Goal: Submit feedback/report problem: Submit feedback/report problem

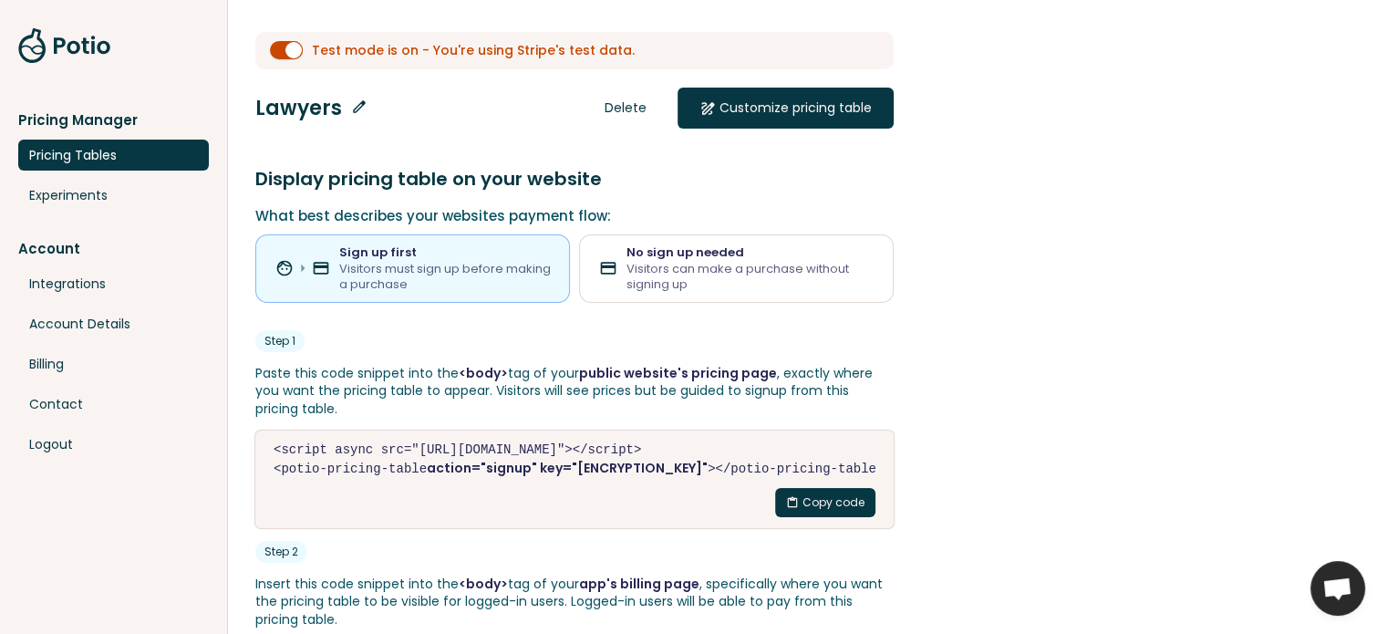
click at [1342, 583] on span "Open chat" at bounding box center [1337, 590] width 30 height 26
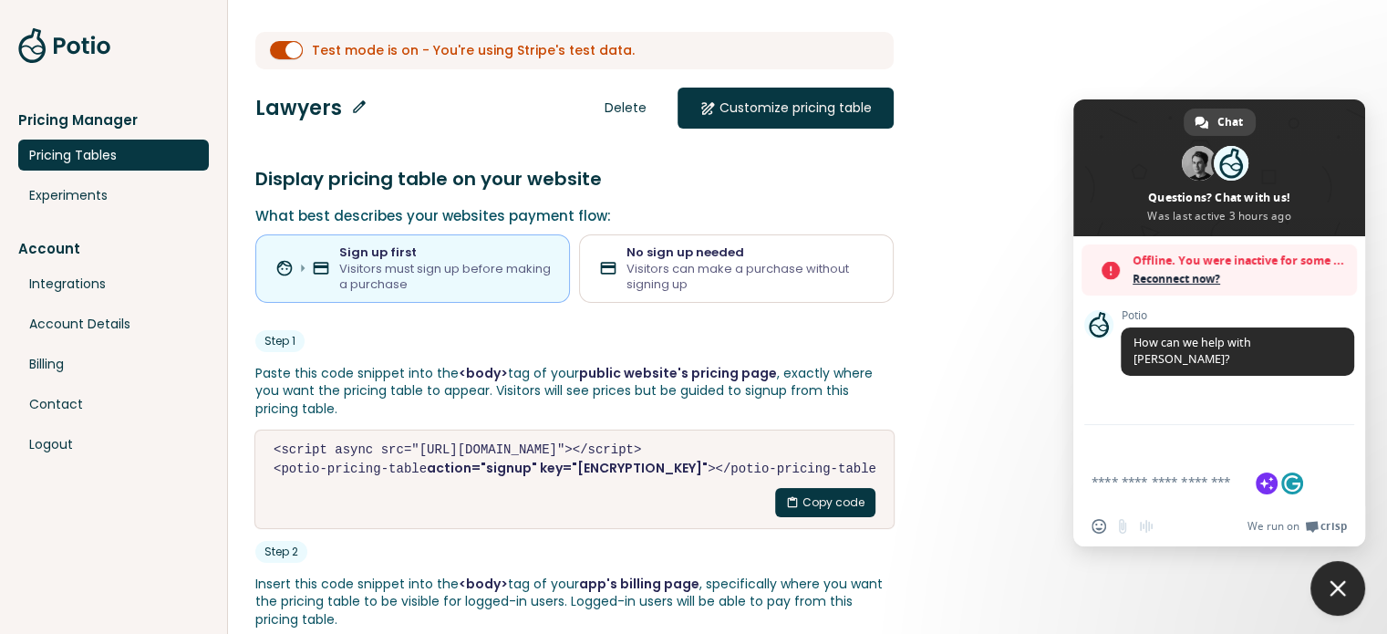
click at [1105, 484] on textarea "Compose your message..." at bounding box center [1198, 489] width 215 height 33
paste textarea "**********"
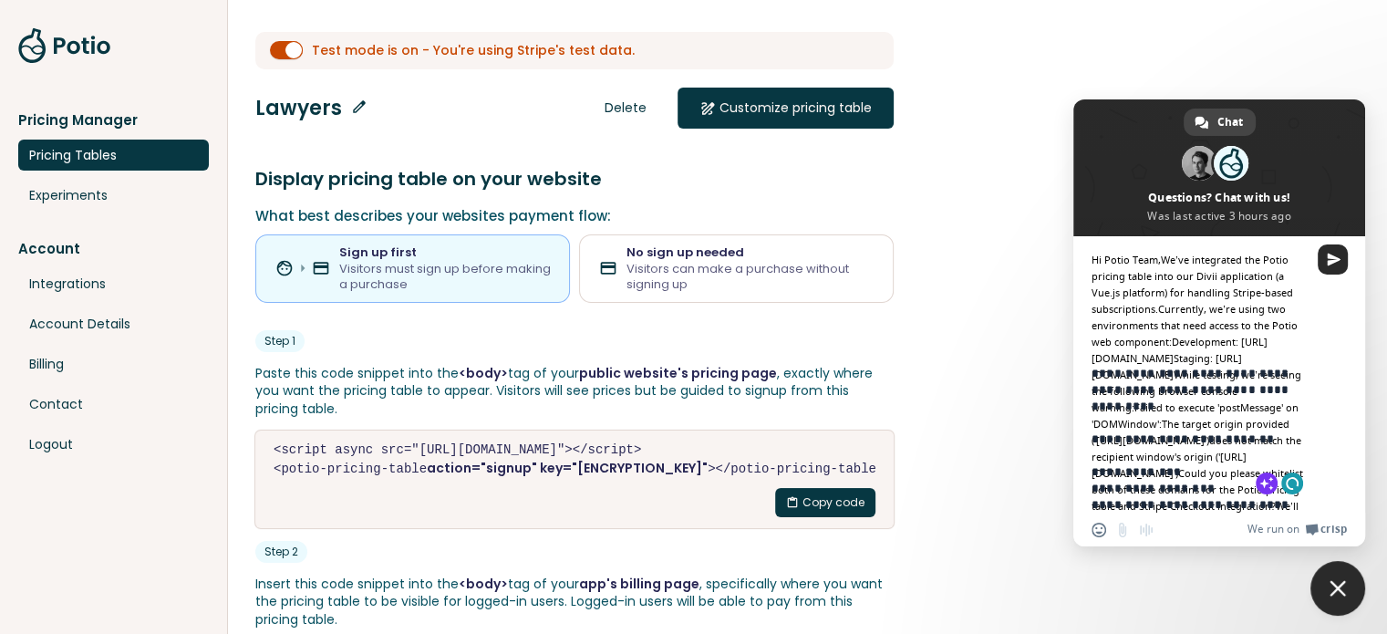
scroll to position [579, 0]
type textarea "**********"
click at [1333, 258] on span "Send" at bounding box center [1333, 260] width 14 height 14
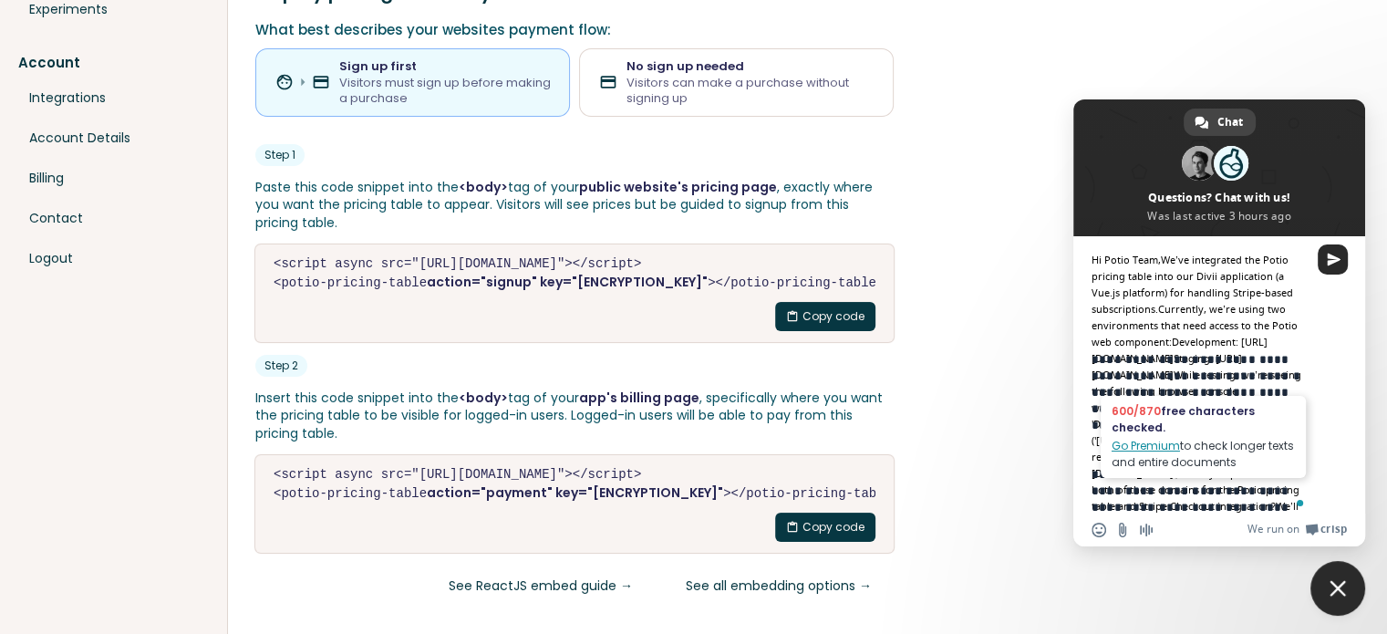
scroll to position [197, 0]
click at [1181, 495] on ga at bounding box center [1174, 496] width 15 height 15
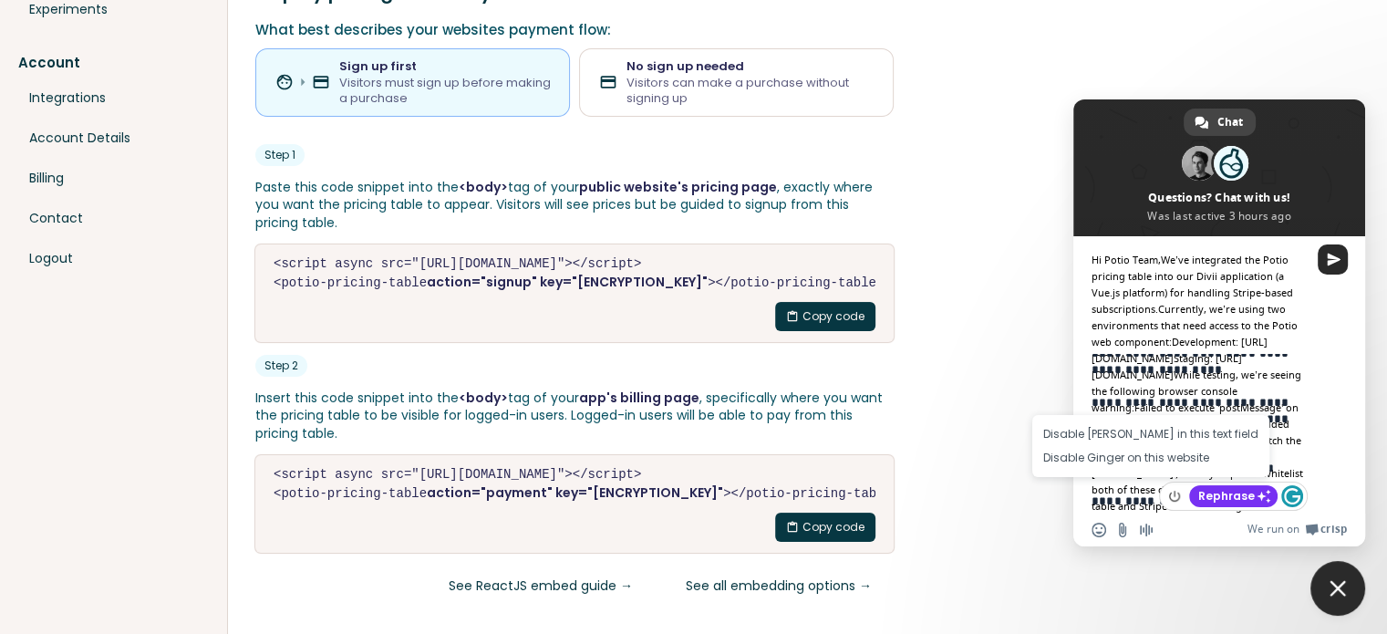
scroll to position [579, 0]
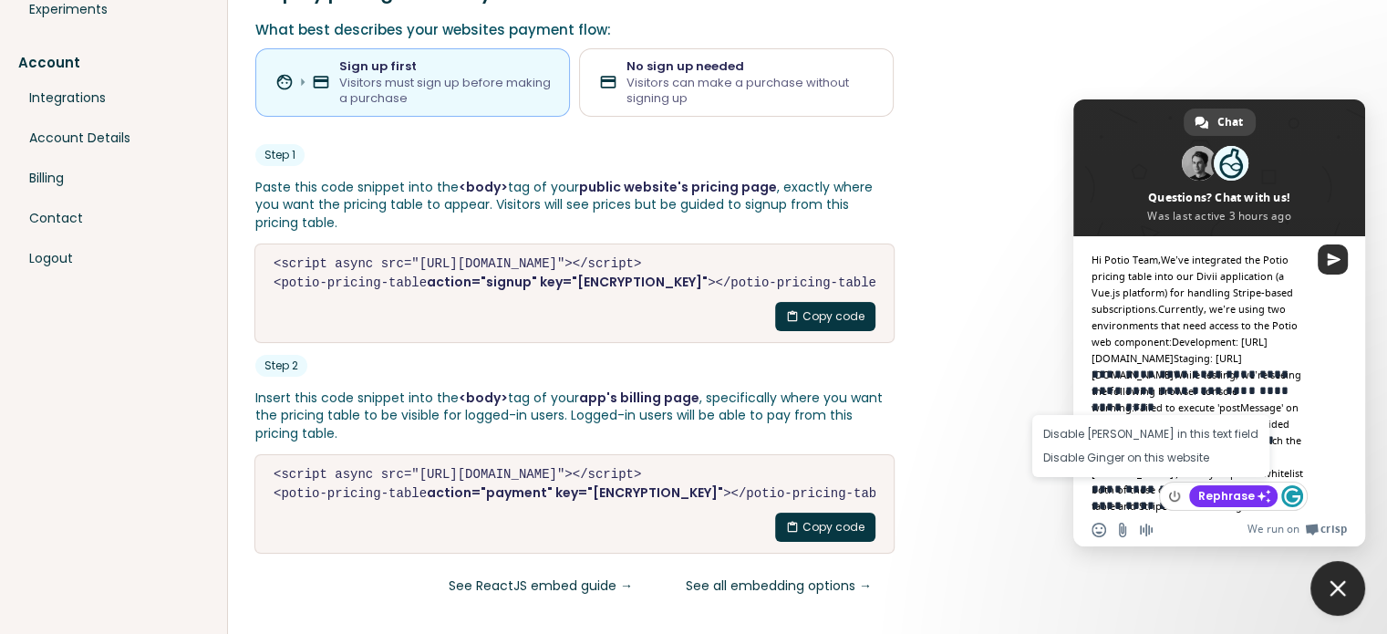
click at [1336, 263] on span "Send" at bounding box center [1333, 260] width 14 height 14
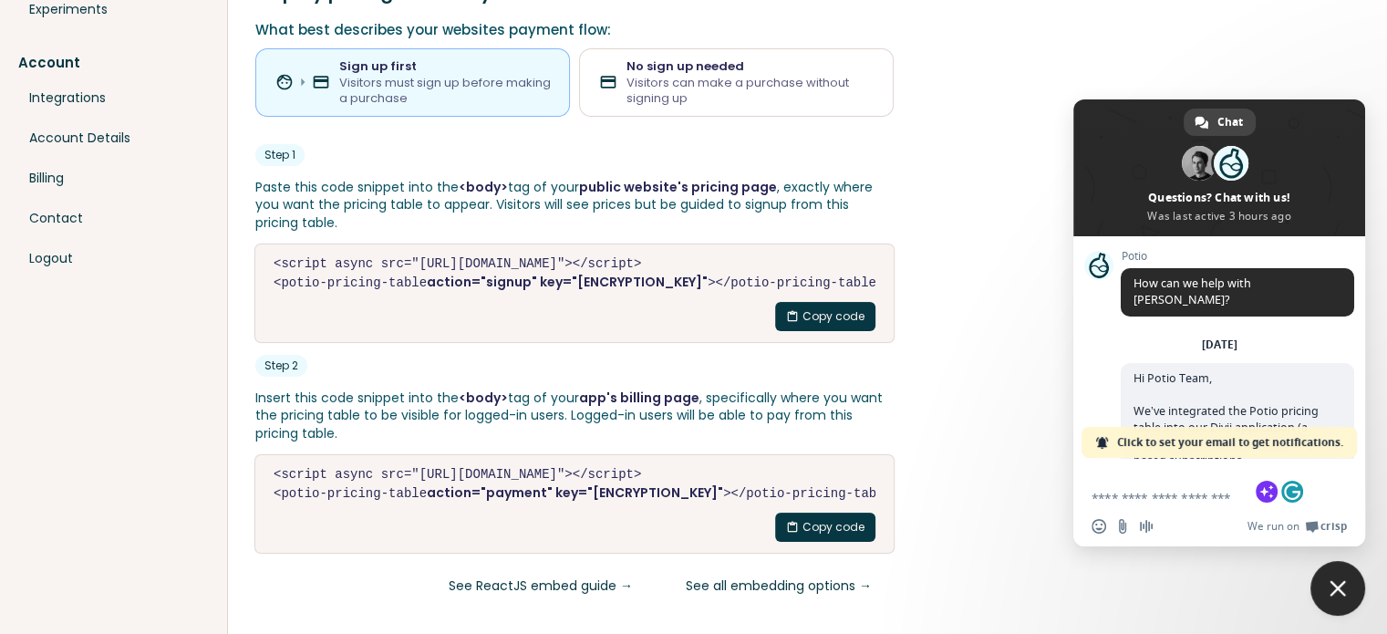
scroll to position [814, 0]
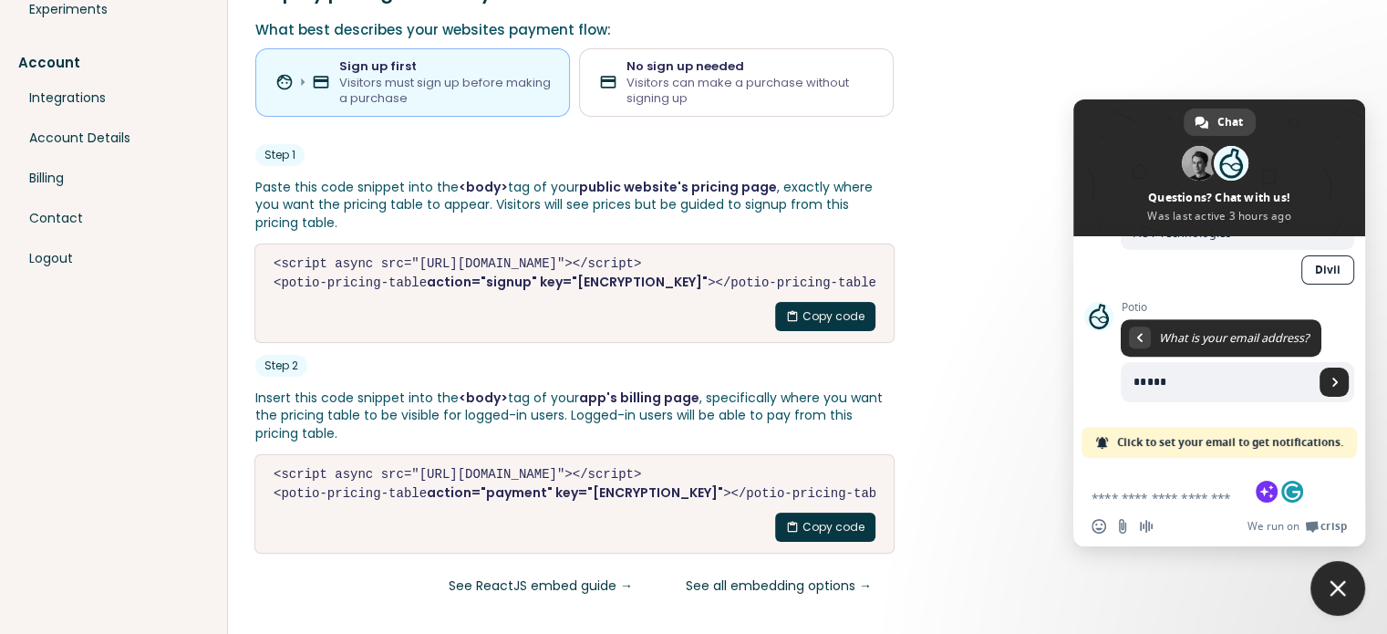
type input "**********"
click at [1330, 378] on span "Send" at bounding box center [1334, 381] width 9 height 9
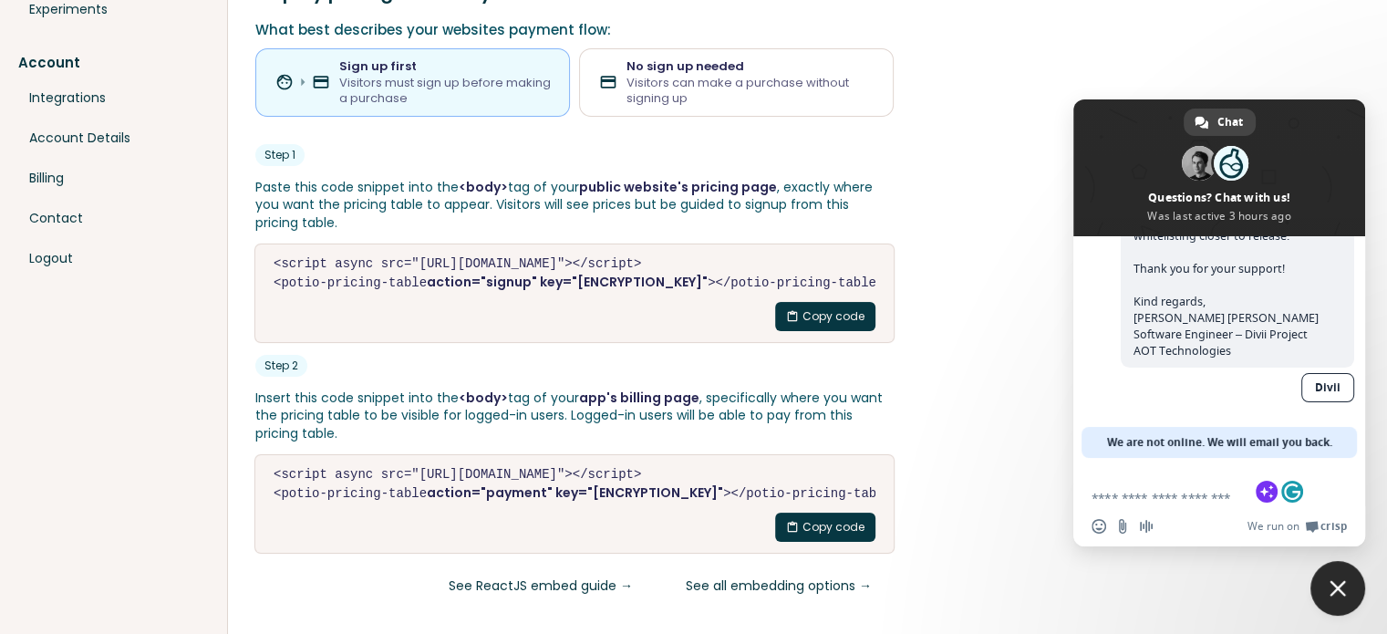
click at [1315, 380] on link "Divii" at bounding box center [1327, 387] width 53 height 29
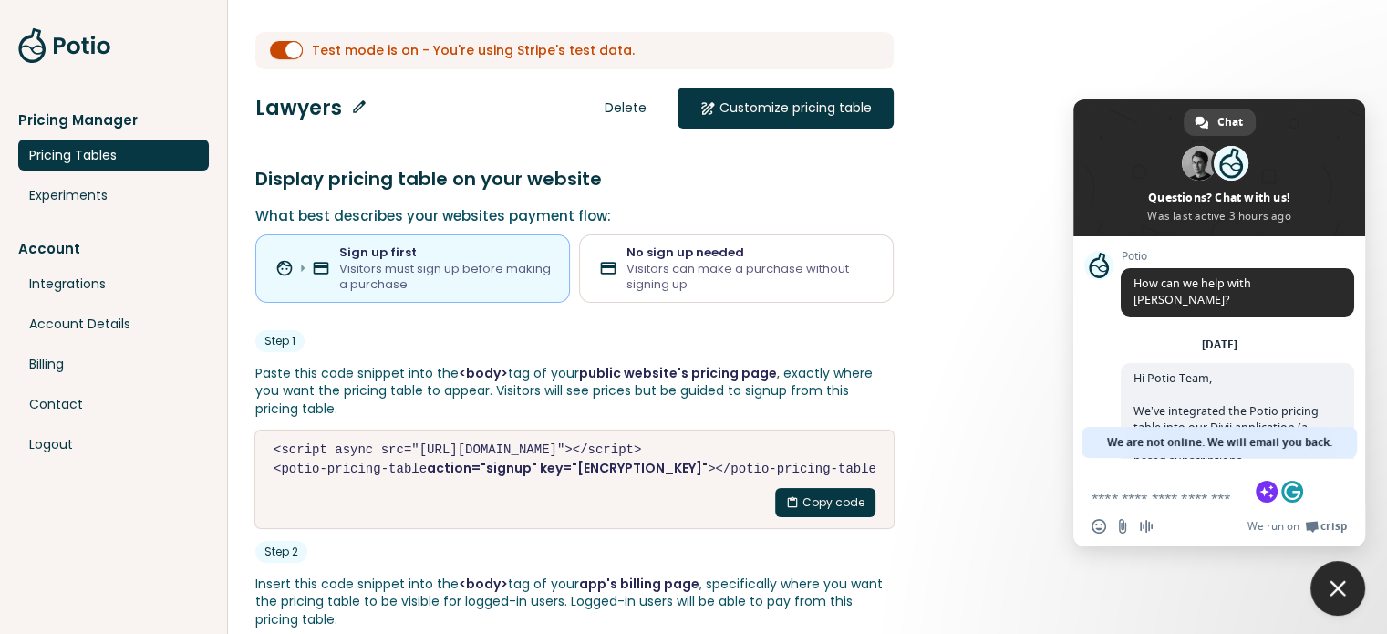
scroll to position [0, 0]
click at [86, 50] on link at bounding box center [64, 45] width 93 height 36
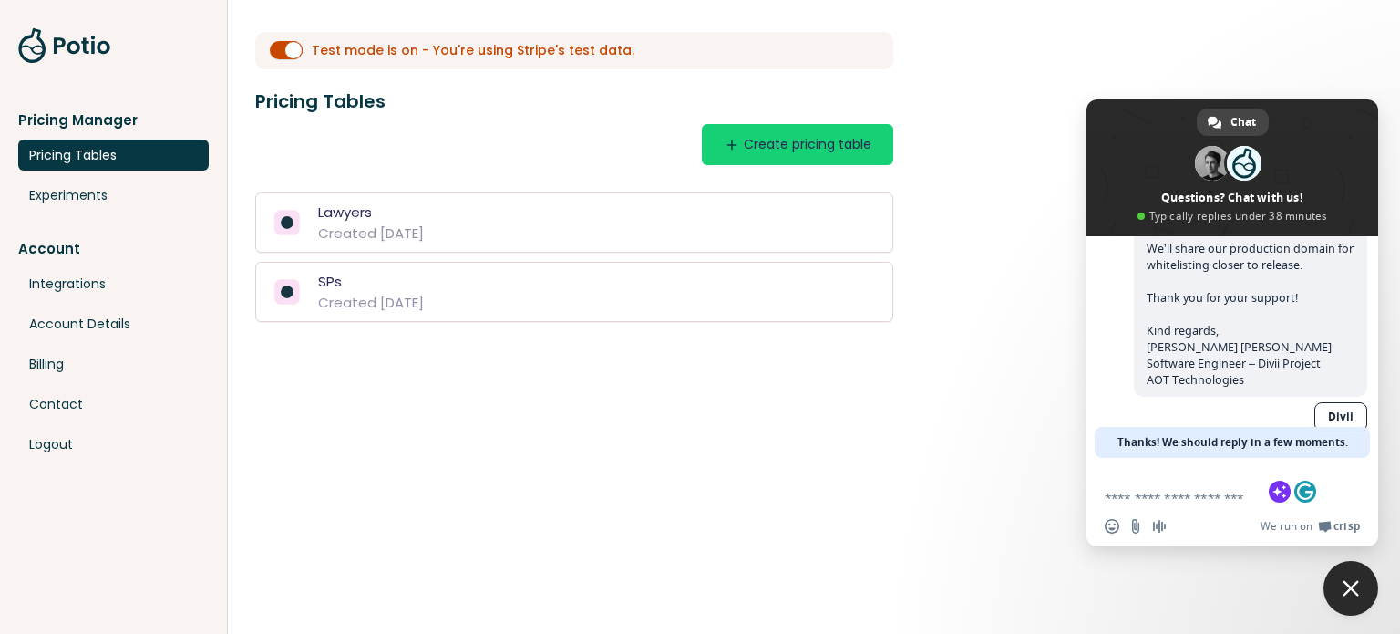
scroll to position [696, 0]
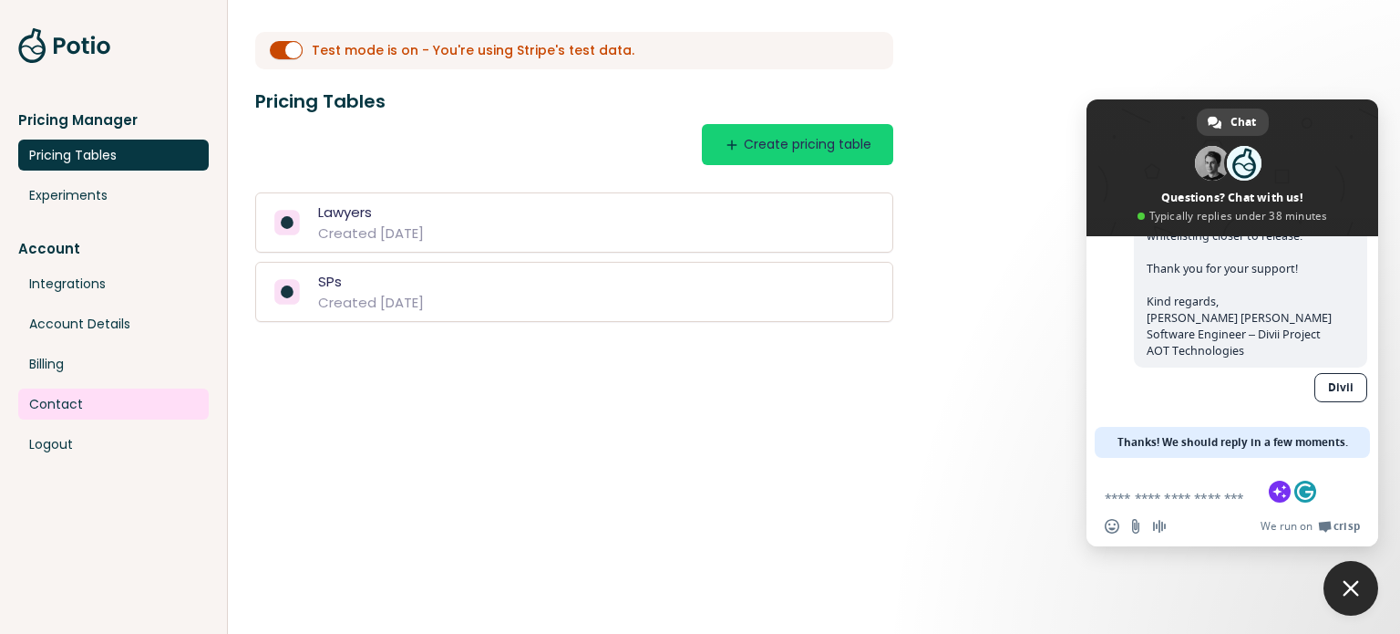
click at [77, 397] on link "Contact" at bounding box center [113, 403] width 191 height 31
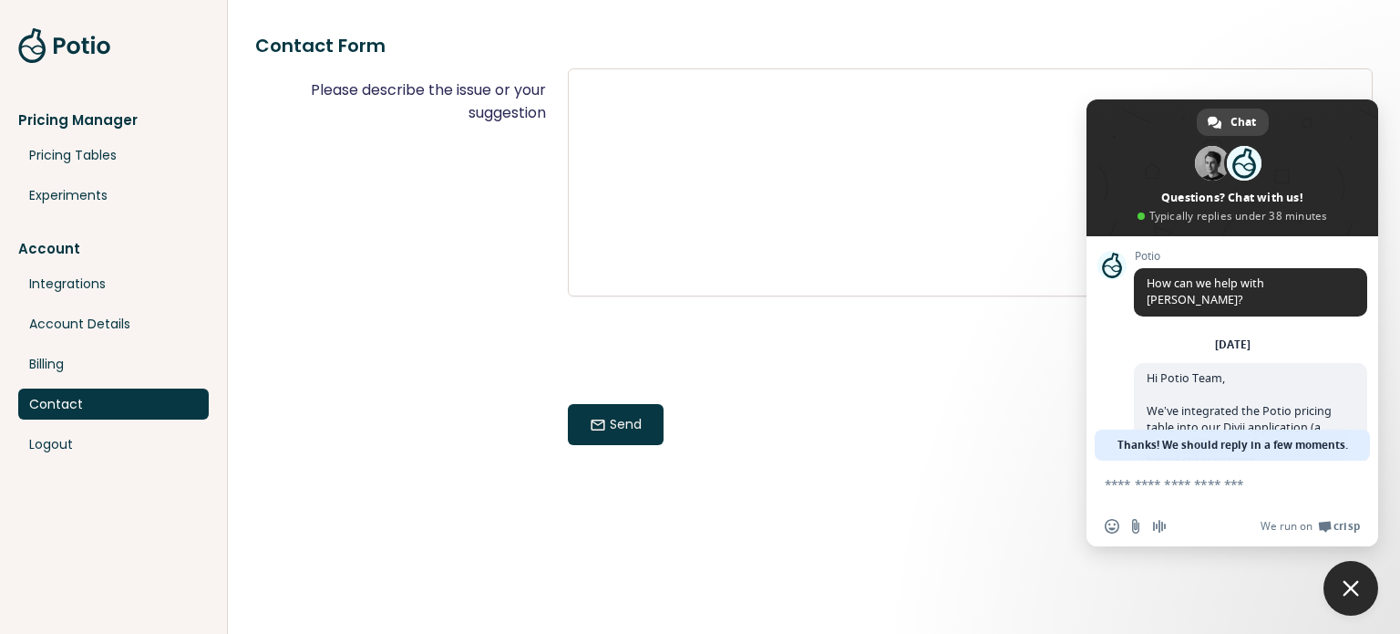
scroll to position [694, 0]
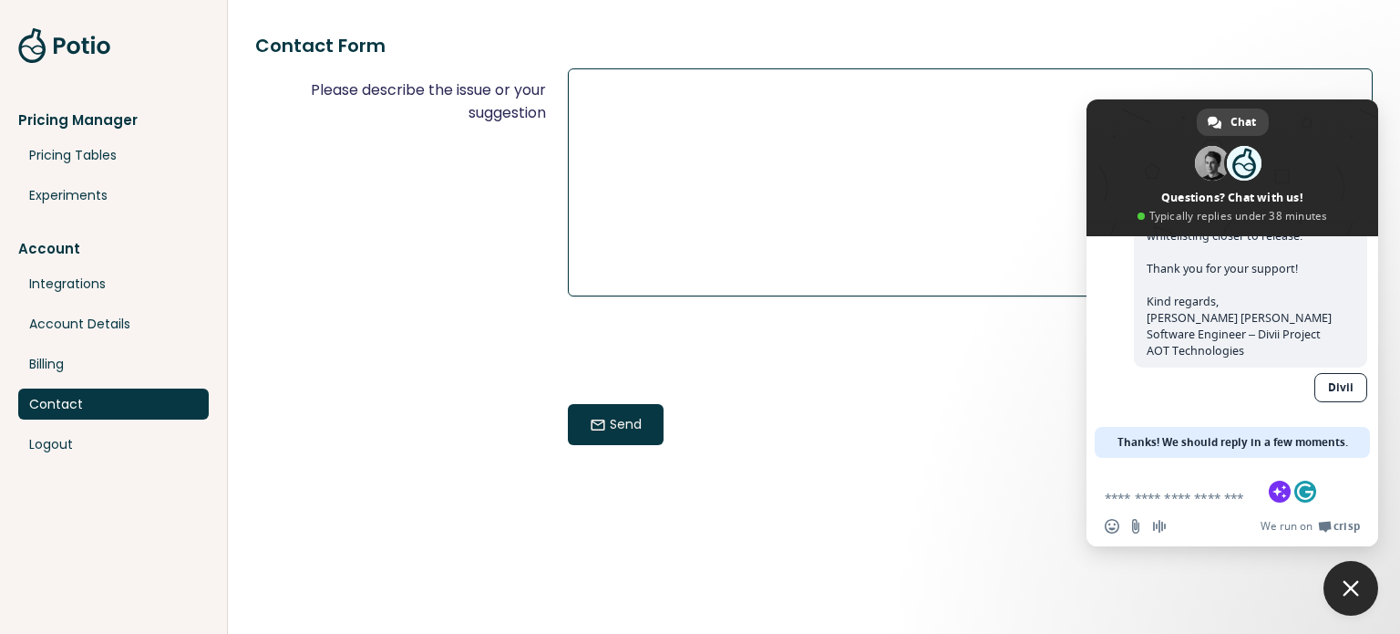
click at [605, 118] on textarea "Please describe the issue or your suggestion" at bounding box center [970, 182] width 805 height 228
paste textarea "**********"
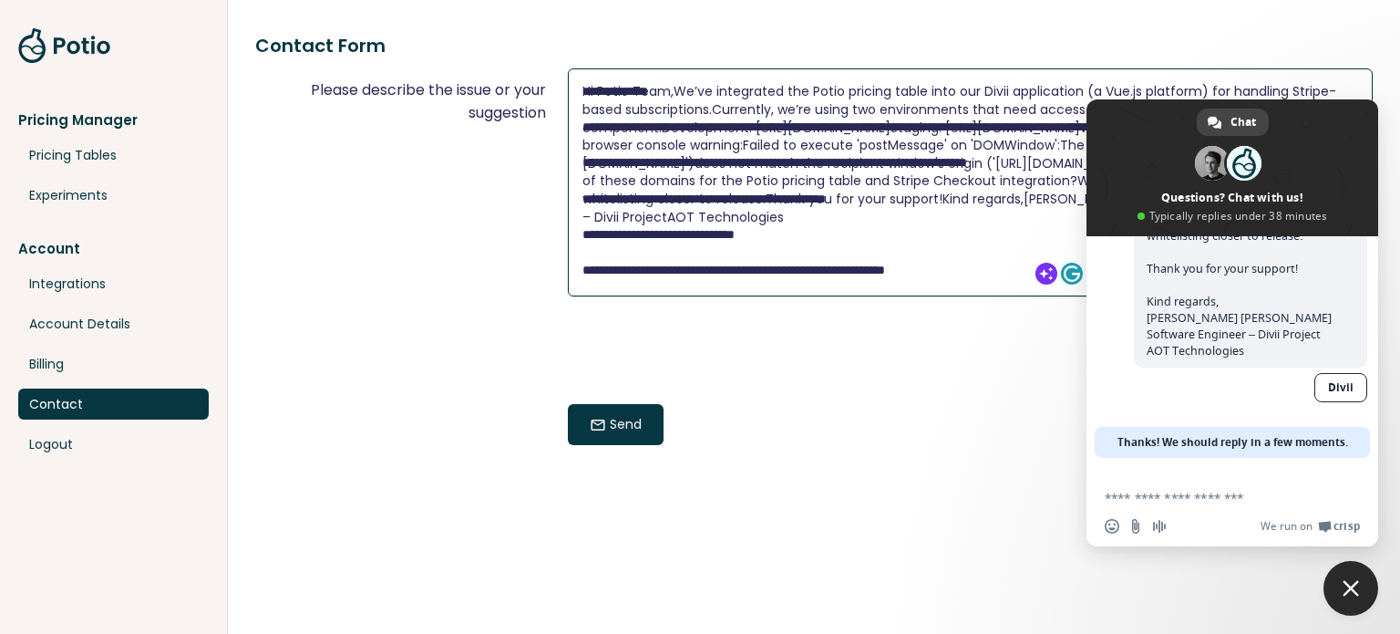
scroll to position [287, 0]
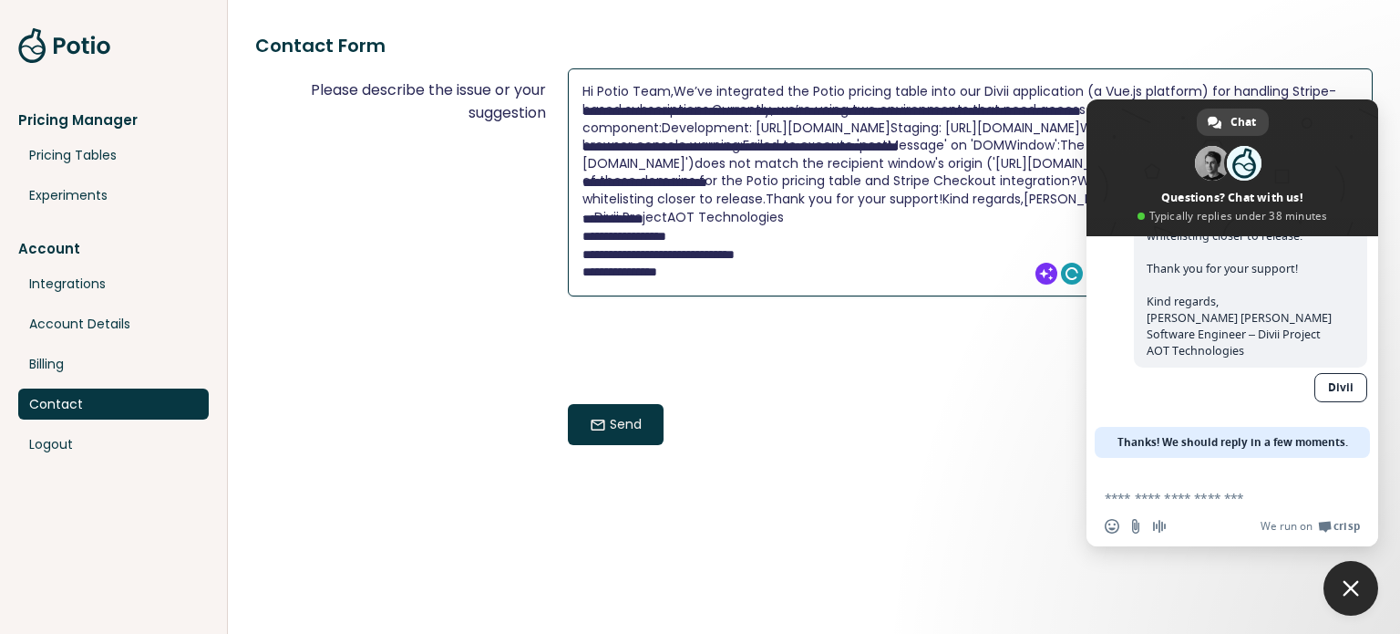
type textarea "**********"
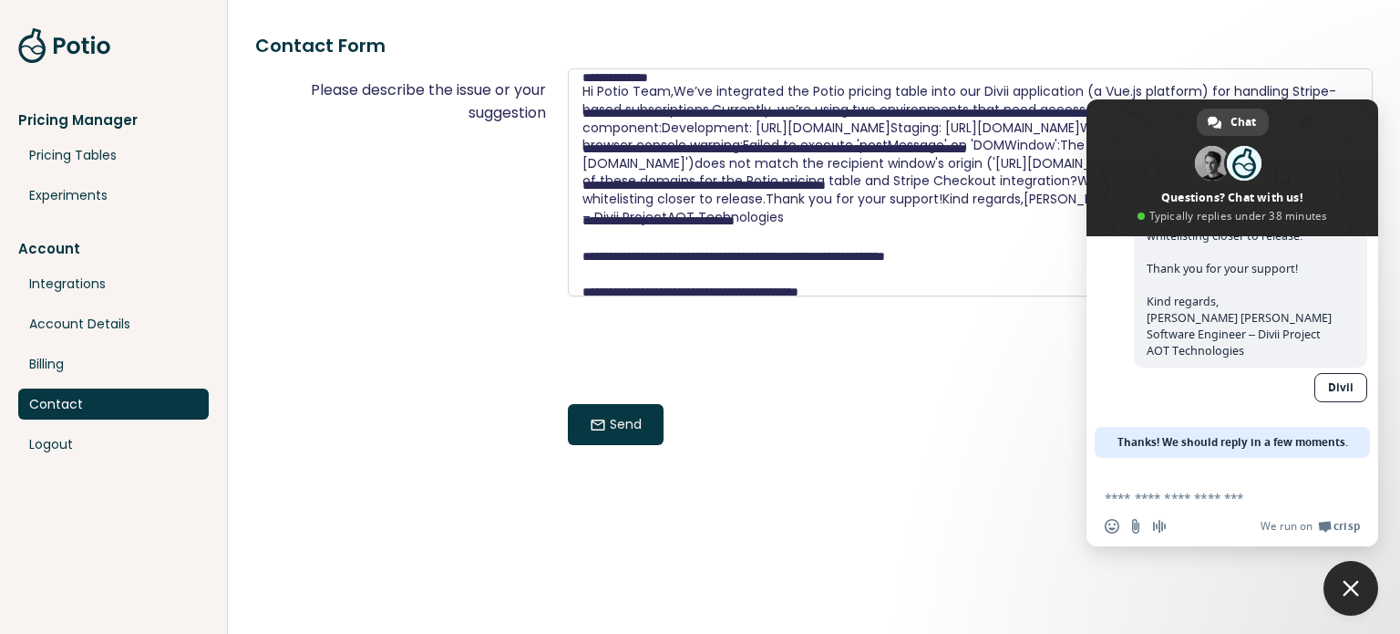
scroll to position [0, 0]
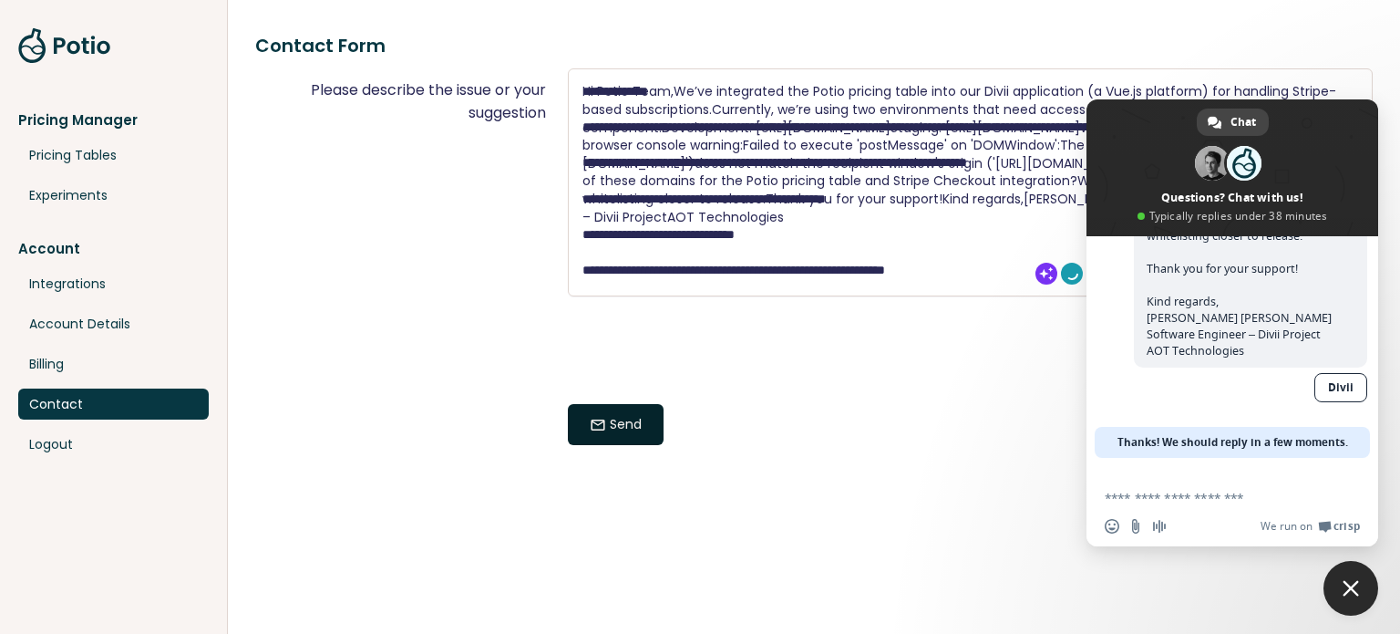
click at [634, 433] on button "mail Send" at bounding box center [616, 424] width 96 height 41
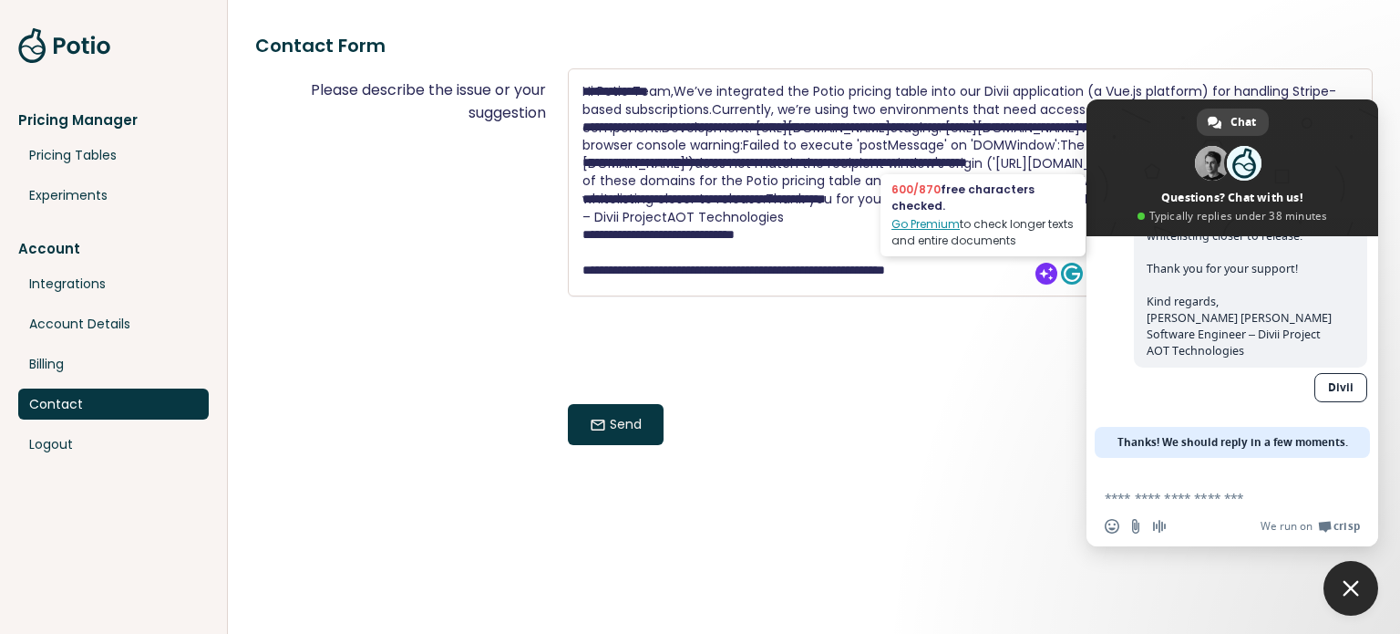
click at [1347, 592] on span "Close chat" at bounding box center [1351, 588] width 16 height 16
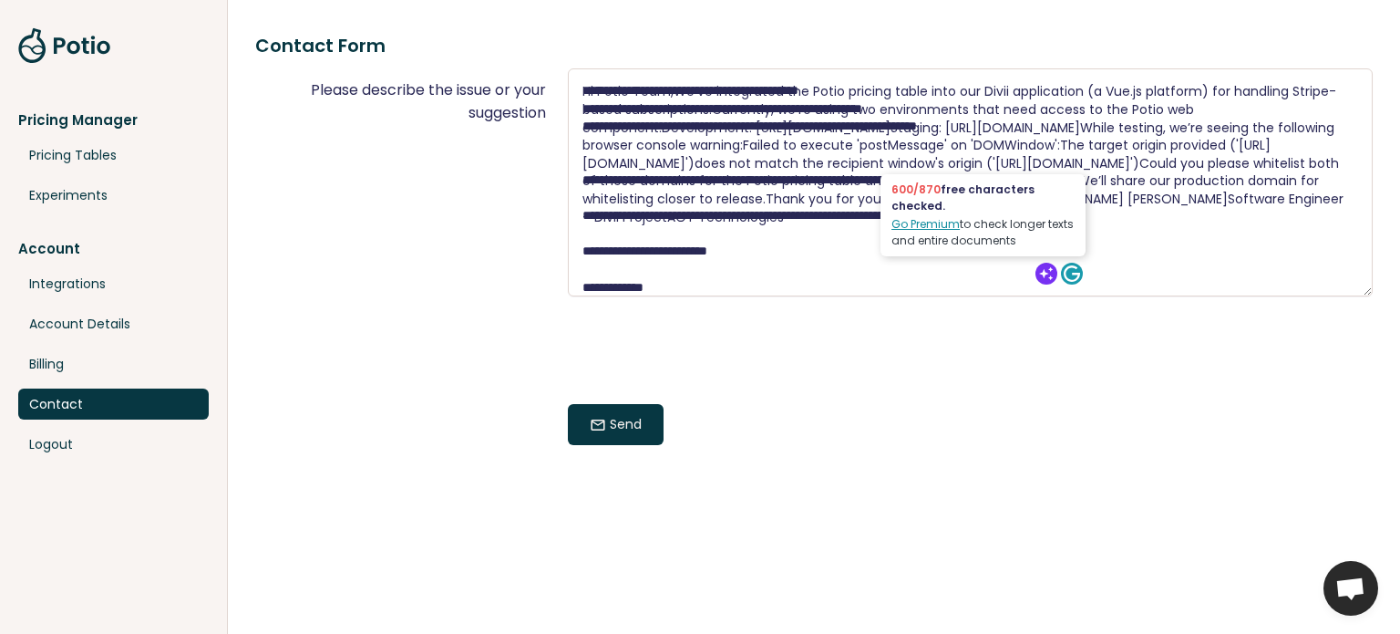
scroll to position [301, 0]
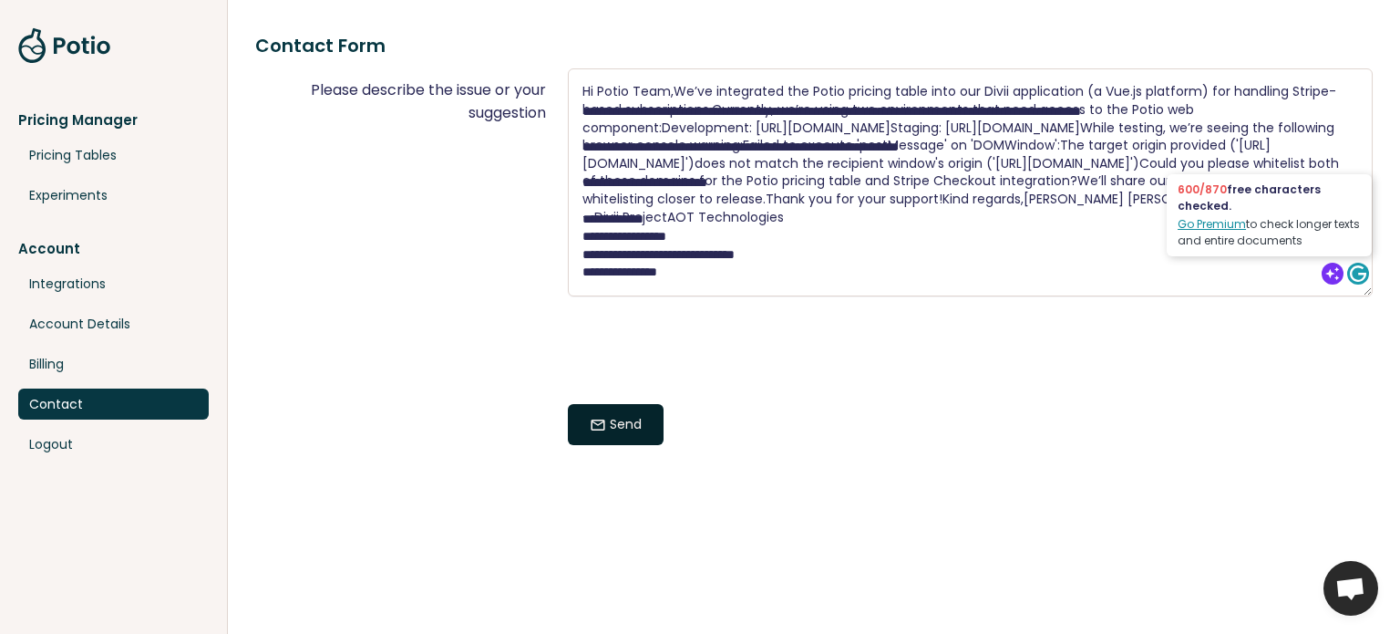
click at [627, 422] on button "mail Send" at bounding box center [616, 424] width 96 height 41
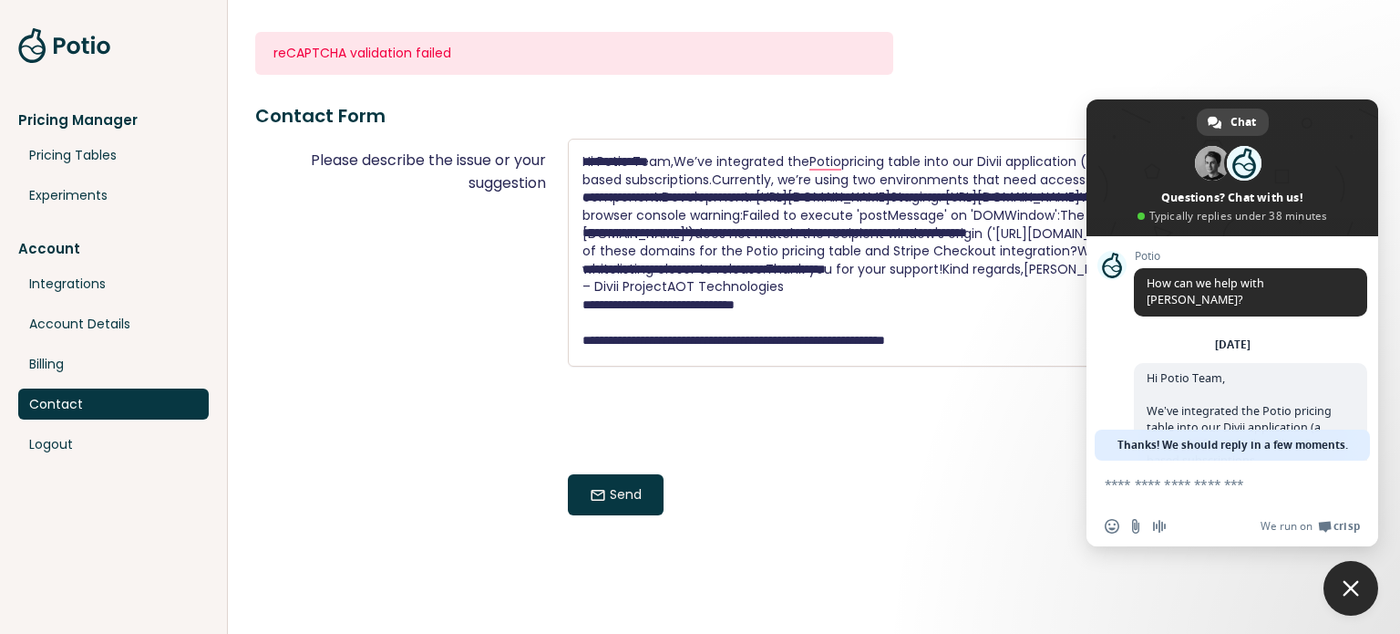
scroll to position [694, 0]
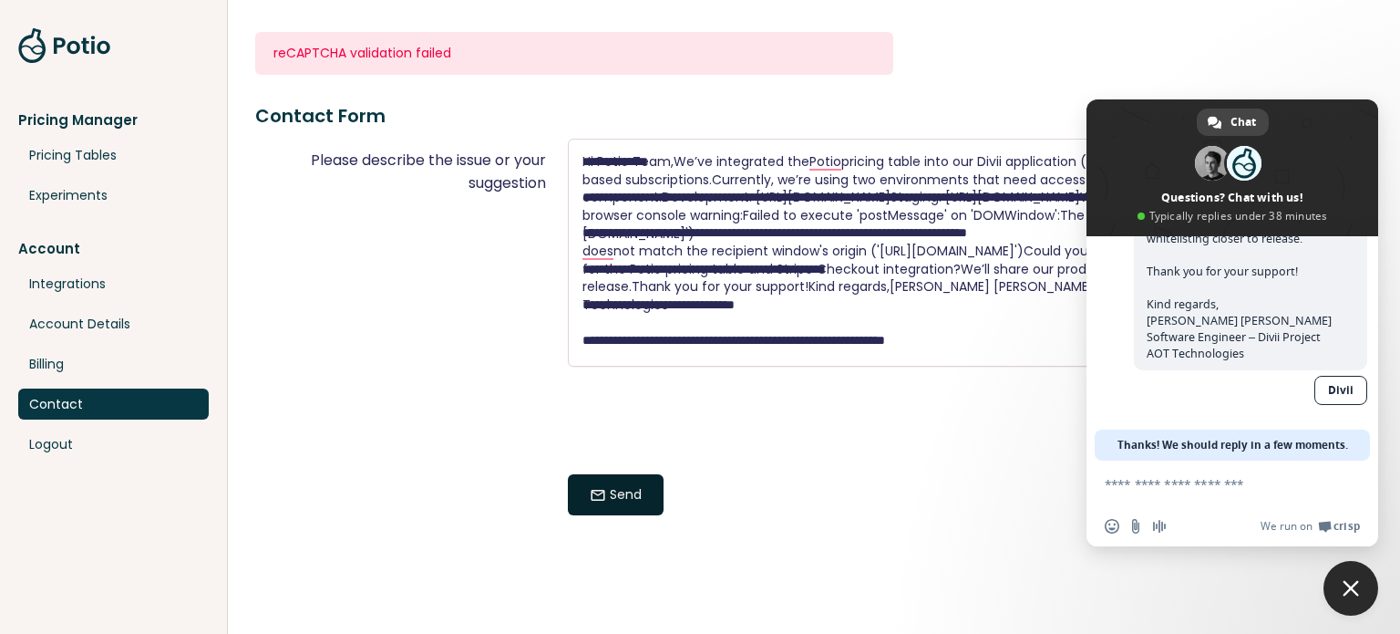
click at [638, 486] on button "mail Send" at bounding box center [616, 494] width 96 height 41
click at [1347, 585] on span "Close chat" at bounding box center [1351, 588] width 16 height 16
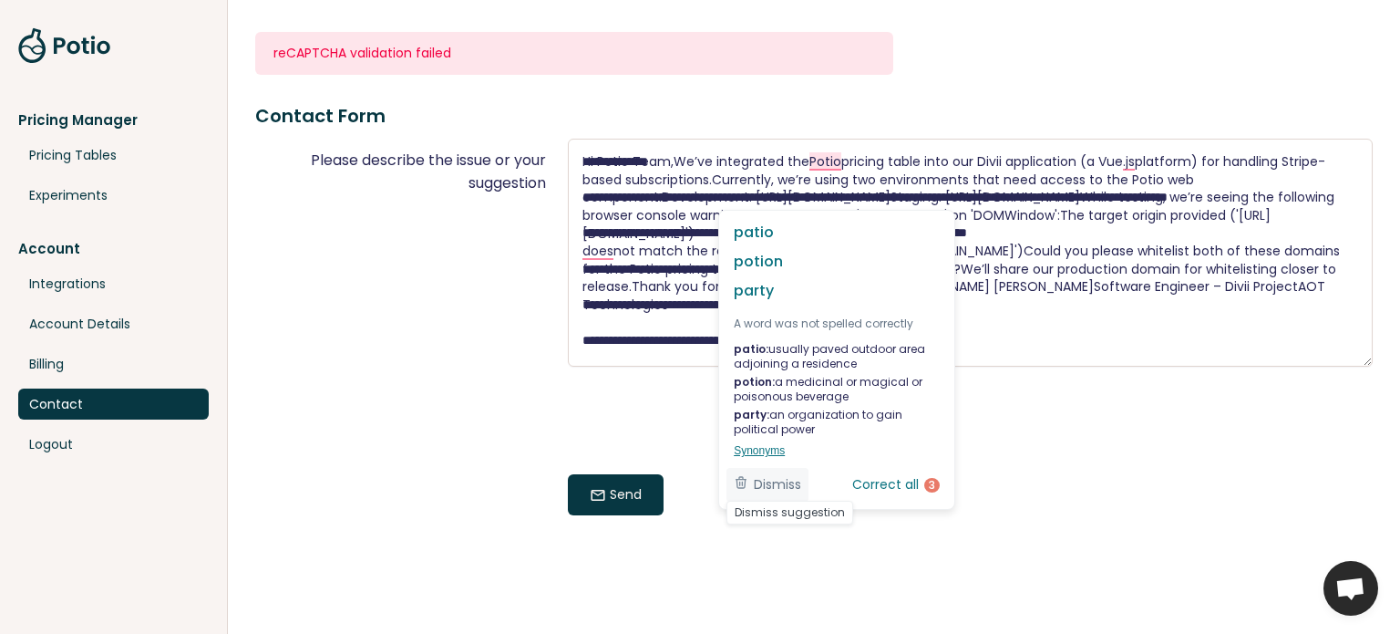
click at [755, 491] on span "Dismiss" at bounding box center [777, 484] width 47 height 19
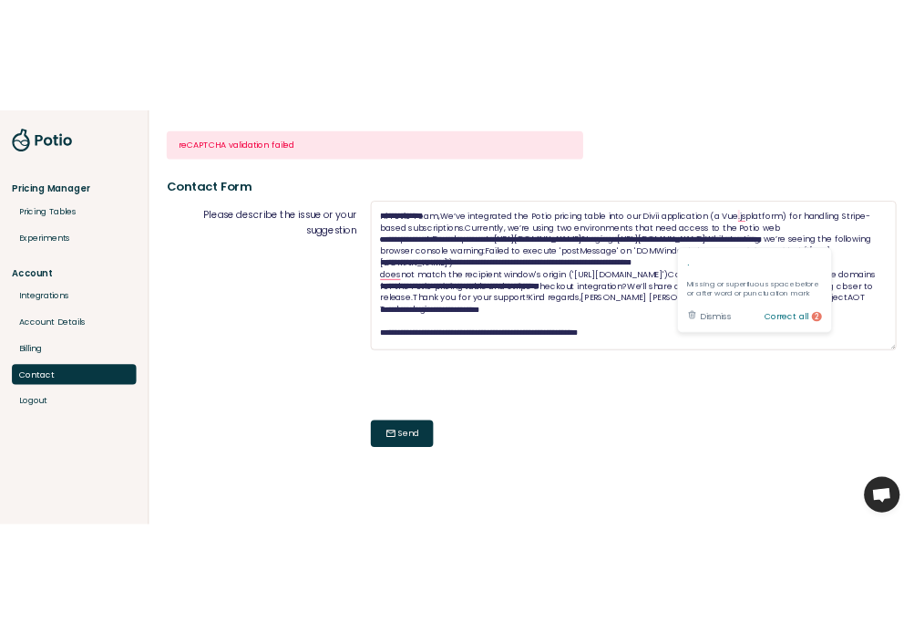
scroll to position [848, 0]
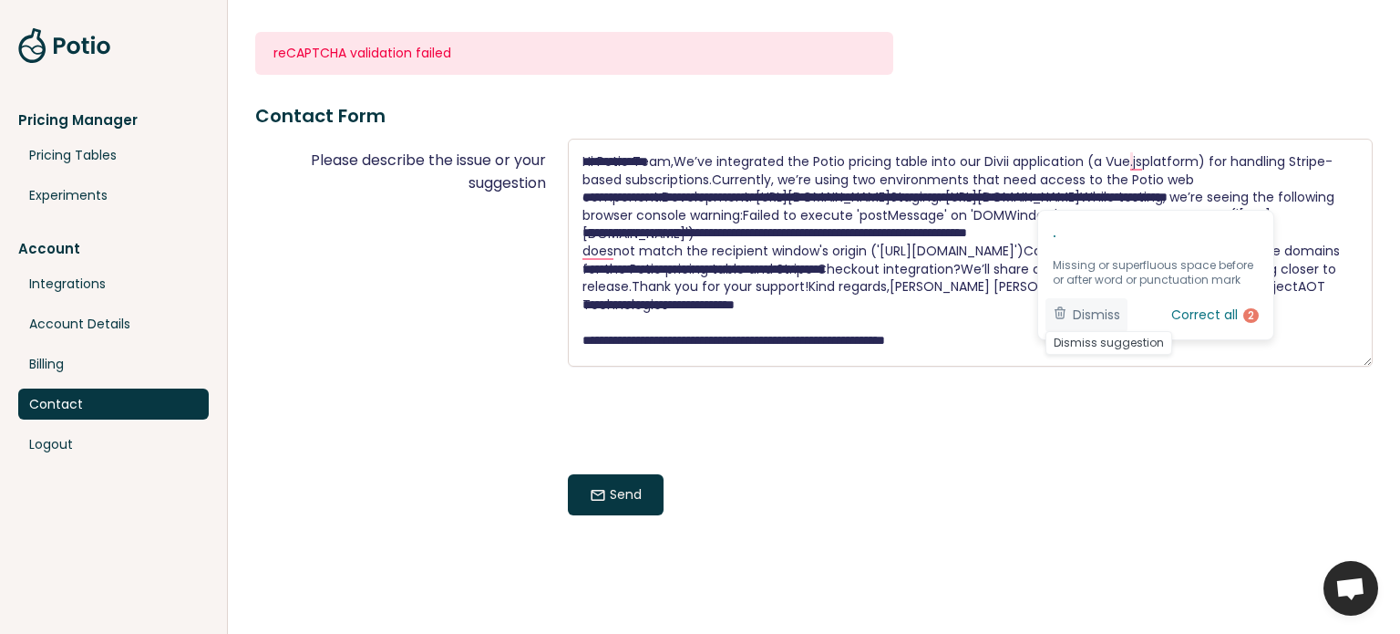
click at [1050, 305] on ga "Dismiss Dismiss suggestion" at bounding box center [1087, 315] width 82 height 34
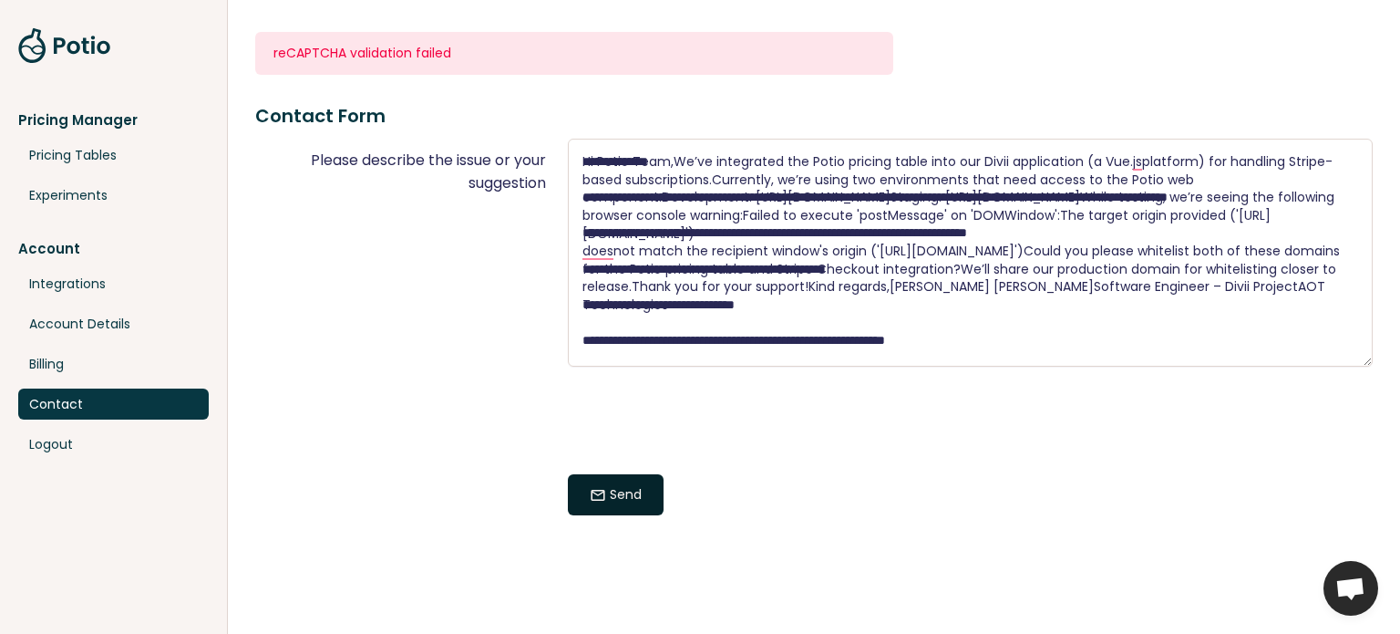
click at [595, 487] on span "mail" at bounding box center [598, 495] width 16 height 16
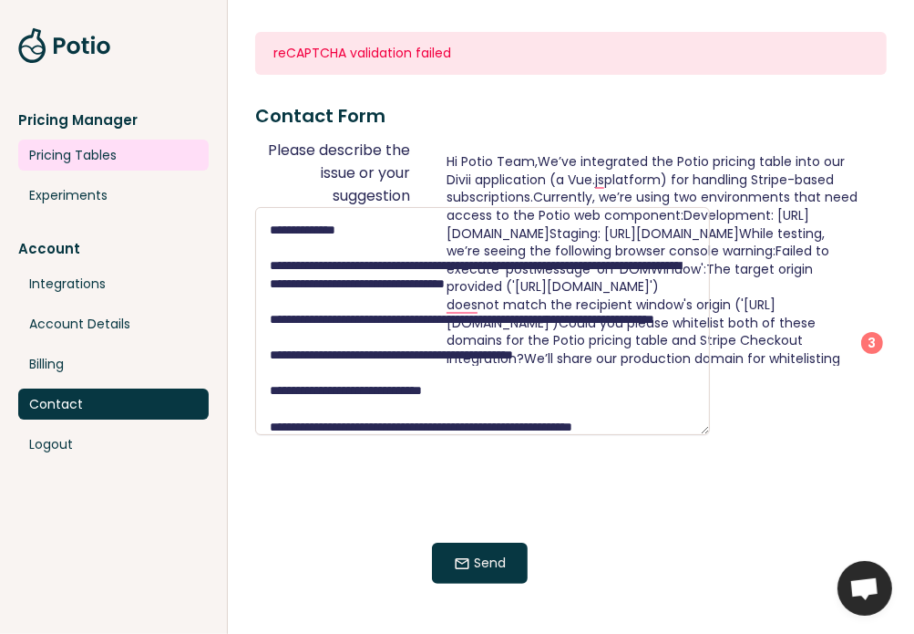
click at [73, 160] on link "Pricing Tables" at bounding box center [113, 154] width 191 height 31
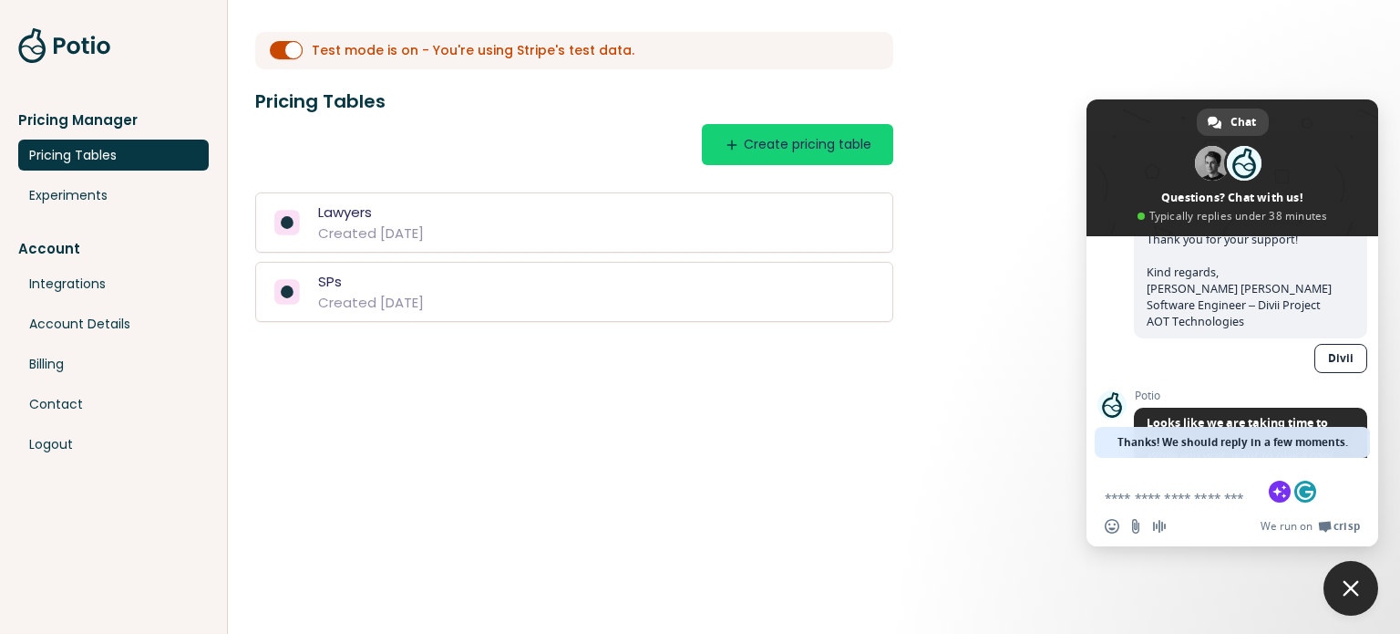
scroll to position [851, 0]
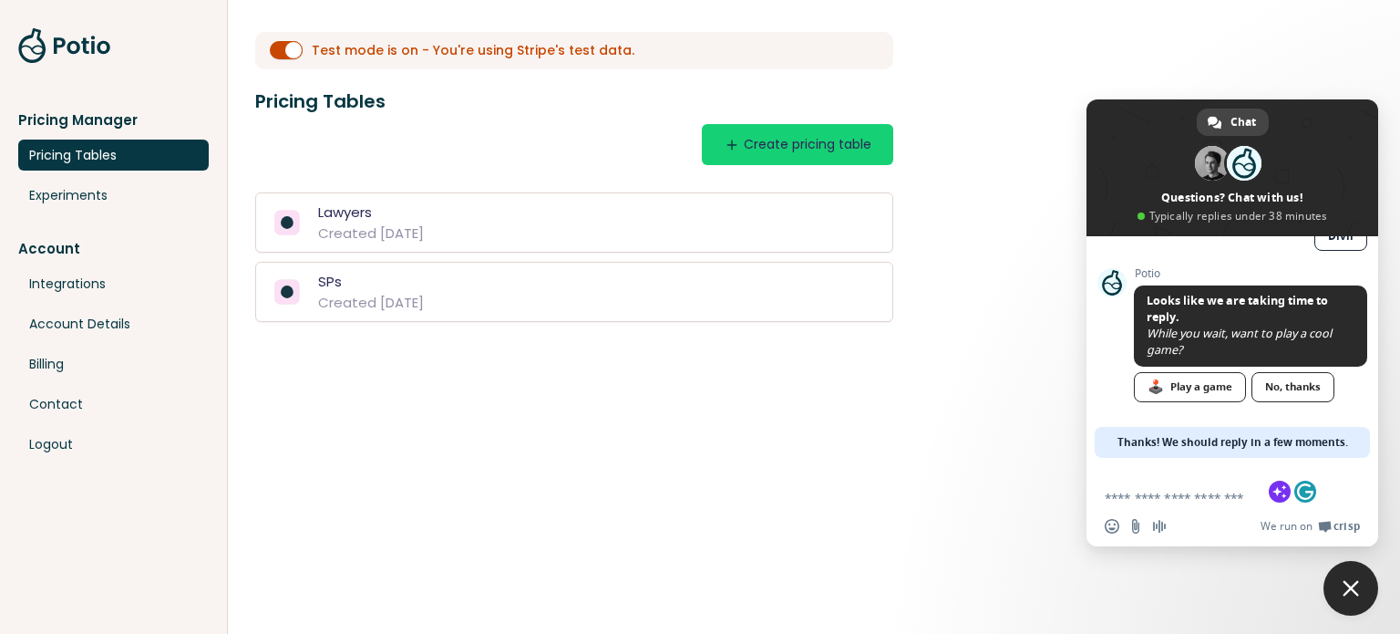
drag, startPoint x: 1270, startPoint y: 382, endPoint x: 1171, endPoint y: 379, distance: 99.4
click at [913, 383] on div "No, thanks" at bounding box center [1293, 387] width 83 height 30
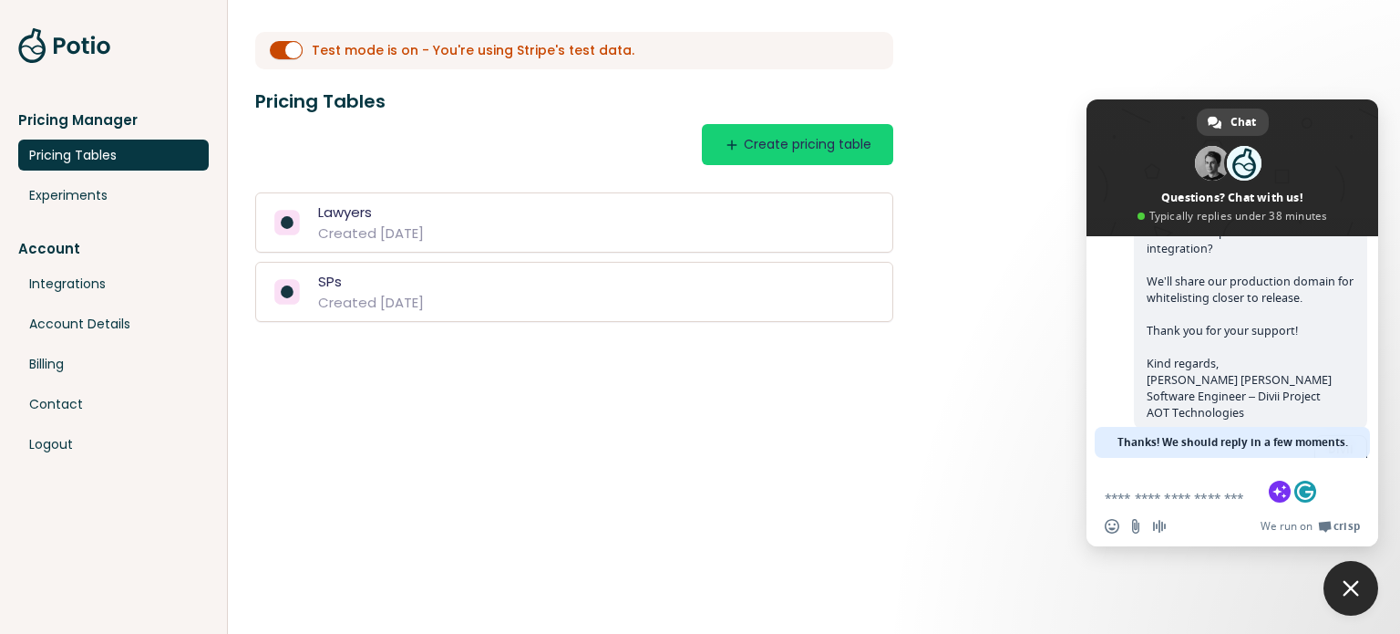
scroll to position [696, 0]
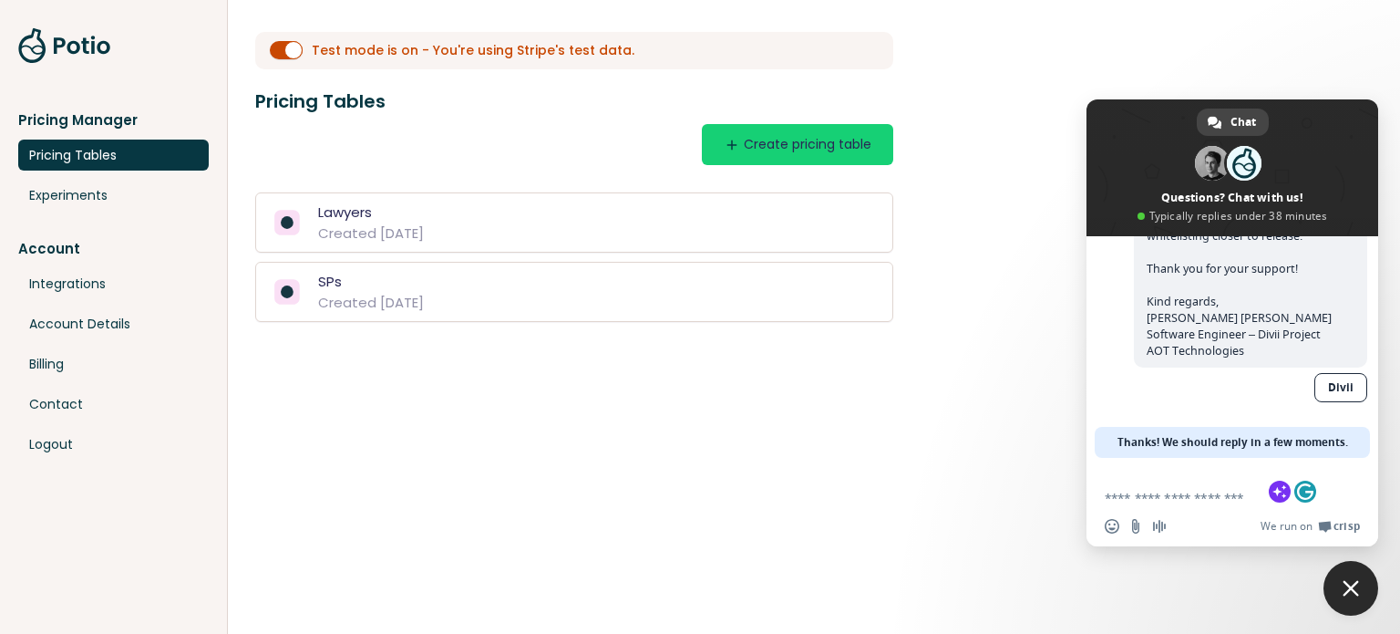
click at [913, 587] on span "Close chat" at bounding box center [1351, 588] width 16 height 16
